Goal: Information Seeking & Learning: Find specific fact

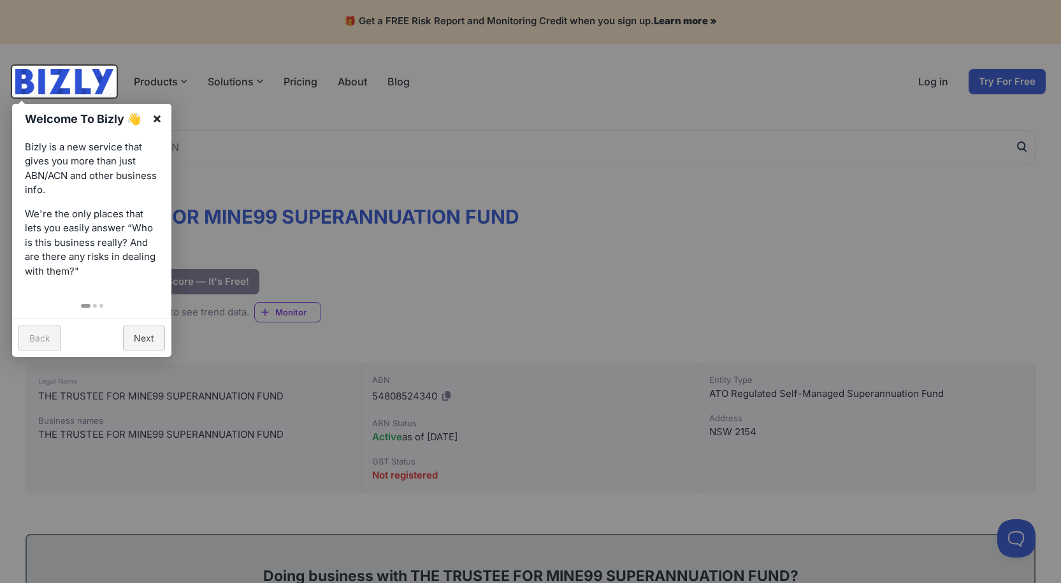
click at [154, 116] on link "×" at bounding box center [157, 118] width 29 height 29
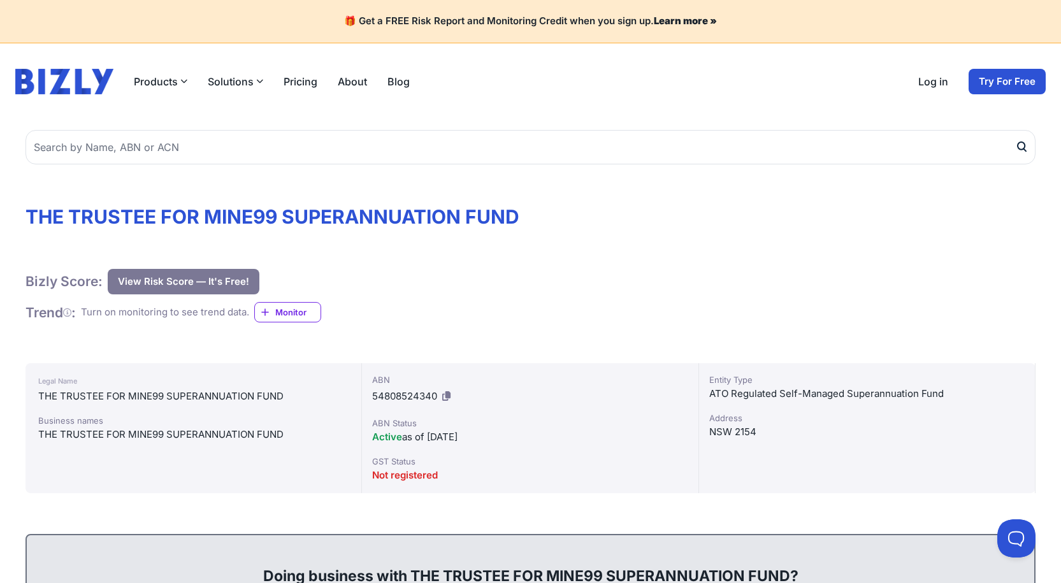
click at [447, 398] on icon at bounding box center [446, 396] width 8 height 10
click at [65, 397] on div "THE TRUSTEE FOR MINE99 SUPERANNUATION FUND" at bounding box center [193, 396] width 310 height 15
copy div "THE TRUSTEE FOR MINE99 SUPERANNUATION FUND"
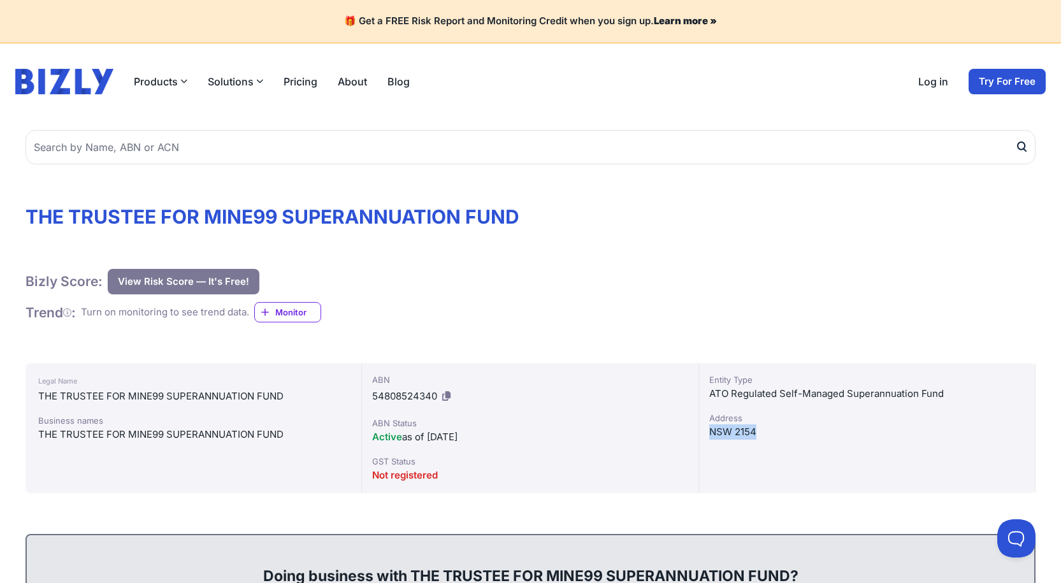
drag, startPoint x: 706, startPoint y: 431, endPoint x: 759, endPoint y: 431, distance: 52.2
click at [759, 431] on div "Entity Type ATO Regulated Self-Managed Superannuation Fund [GEOGRAPHIC_DATA]" at bounding box center [867, 428] width 336 height 130
copy div "NSW 2154"
click at [574, 308] on div "Bizly Score: View Risk Score — It's Free! View Risk Score — It's Free! Trend : …" at bounding box center [530, 296] width 1010 height 54
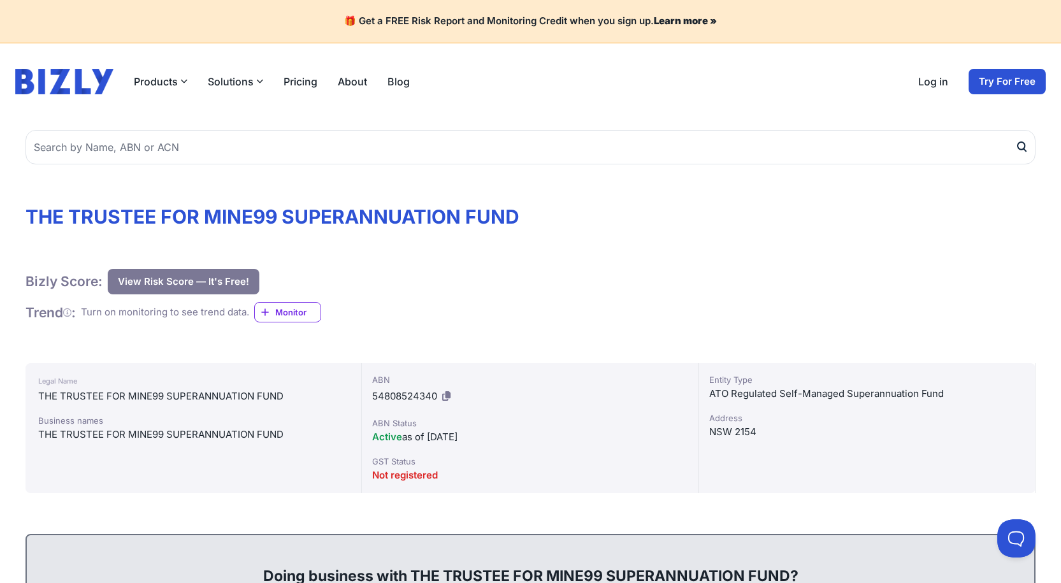
click at [452, 396] on button at bounding box center [446, 396] width 13 height 20
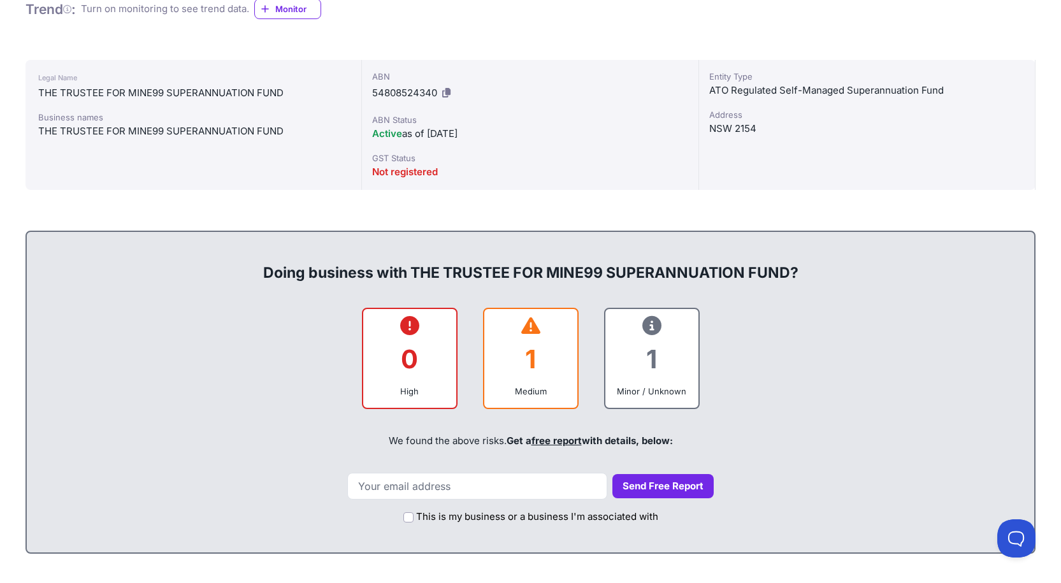
scroll to position [510, 0]
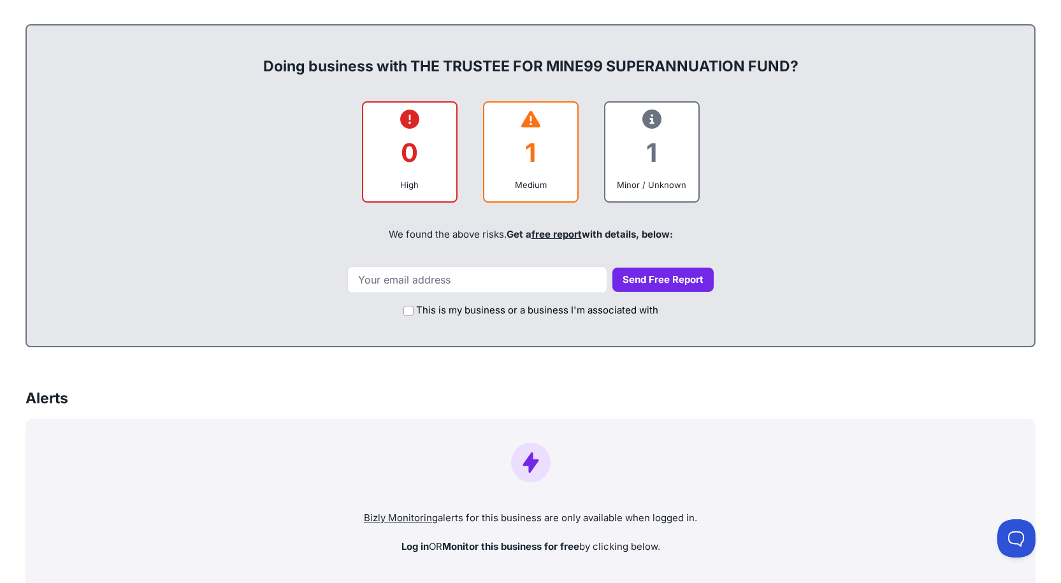
drag, startPoint x: 354, startPoint y: 341, endPoint x: 371, endPoint y: 305, distance: 40.5
